Goal: Task Accomplishment & Management: Complete application form

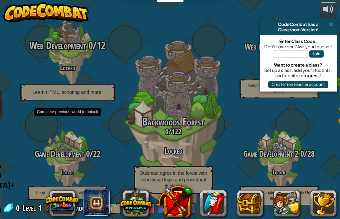
click at [106, 74] on div "Web Development 0 / 12 Locked Learn HTML, scripting and more!" at bounding box center [67, 70] width 127 height 61
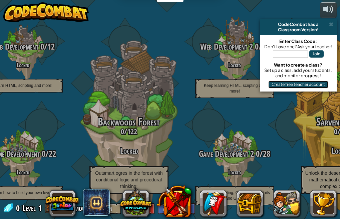
click at [299, 87] on button "Create free teacher account" at bounding box center [298, 84] width 60 height 7
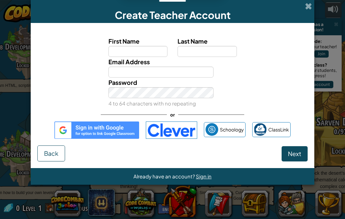
click at [116, 129] on img at bounding box center [96, 130] width 85 height 17
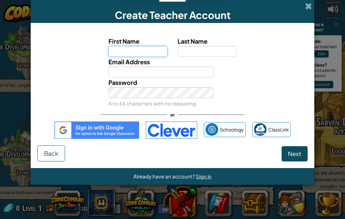
click at [147, 50] on input "First Name" at bounding box center [137, 51] width 59 height 11
click at [310, 4] on span at bounding box center [308, 6] width 7 height 7
